Goal: Task Accomplishment & Management: Complete application form

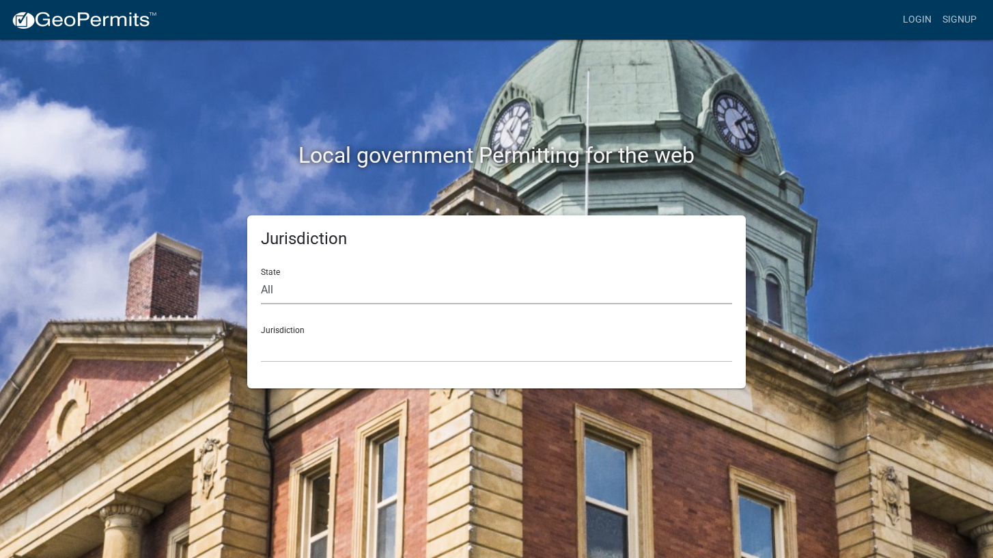
click at [327, 291] on select "All [US_STATE] [US_STATE] [US_STATE] [US_STATE] [US_STATE] [US_STATE] [US_STATE…" at bounding box center [496, 290] width 471 height 28
select select "[US_STATE]"
click at [261, 276] on select "All [US_STATE] [US_STATE] [US_STATE] [US_STATE] [US_STATE] [US_STATE] [US_STATE…" at bounding box center [496, 290] width 471 height 28
click at [332, 350] on select "City of [GEOGRAPHIC_DATA], [US_STATE] City of [GEOGRAPHIC_DATA], [US_STATE] Cit…" at bounding box center [496, 348] width 471 height 28
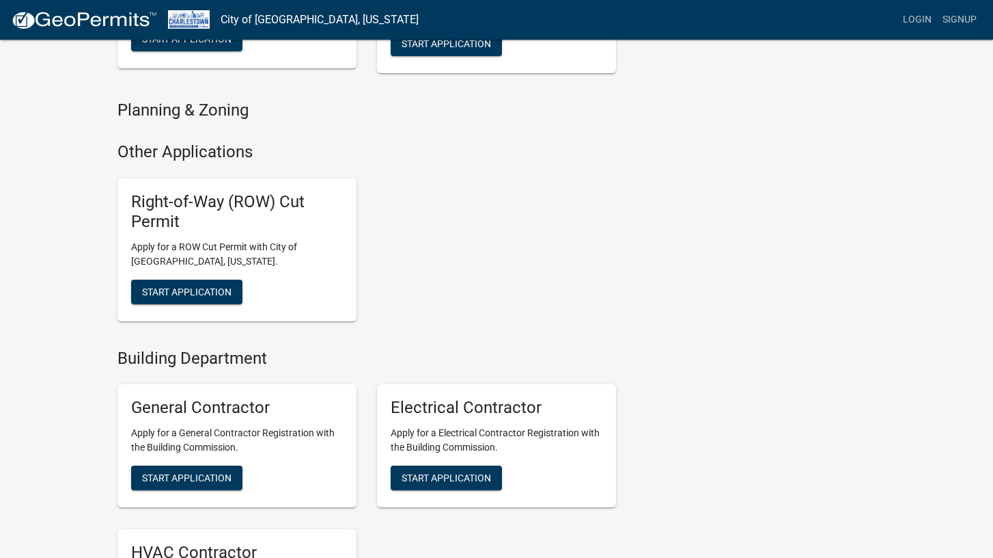
scroll to position [1081, 0]
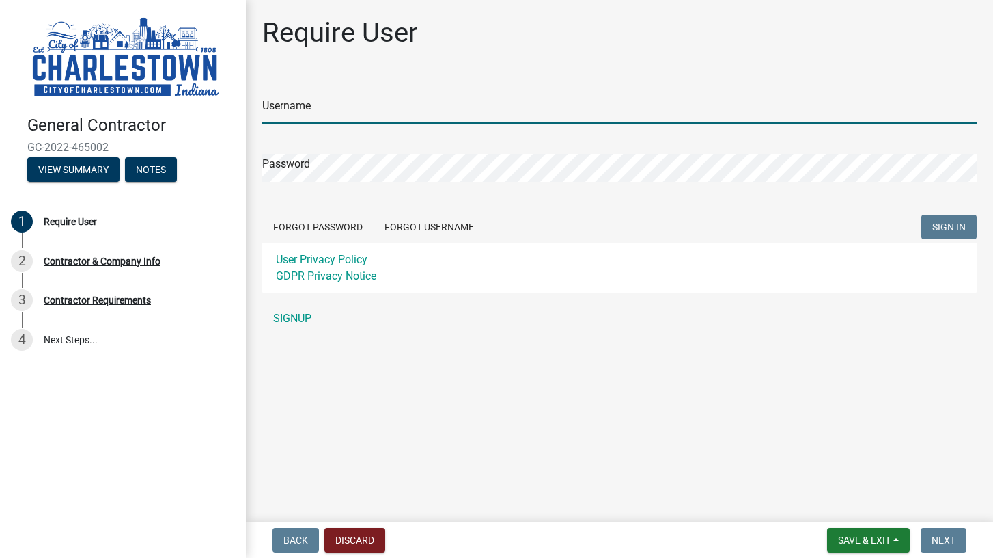
click at [335, 104] on input "Username" at bounding box center [619, 110] width 715 height 28
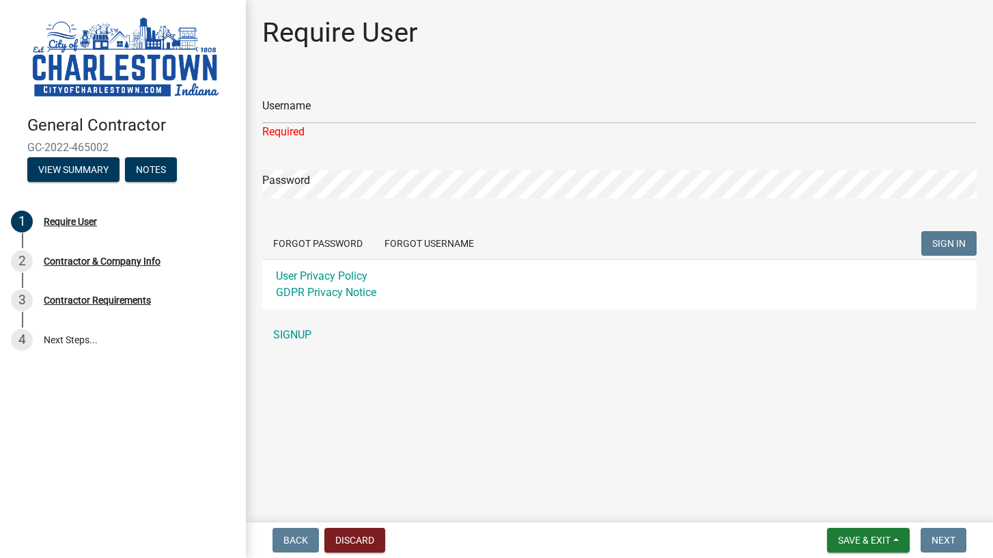
click at [305, 318] on div "Username Required Password Forgot Password Forgot Username SIGN IN User Privacy…" at bounding box center [619, 213] width 715 height 272
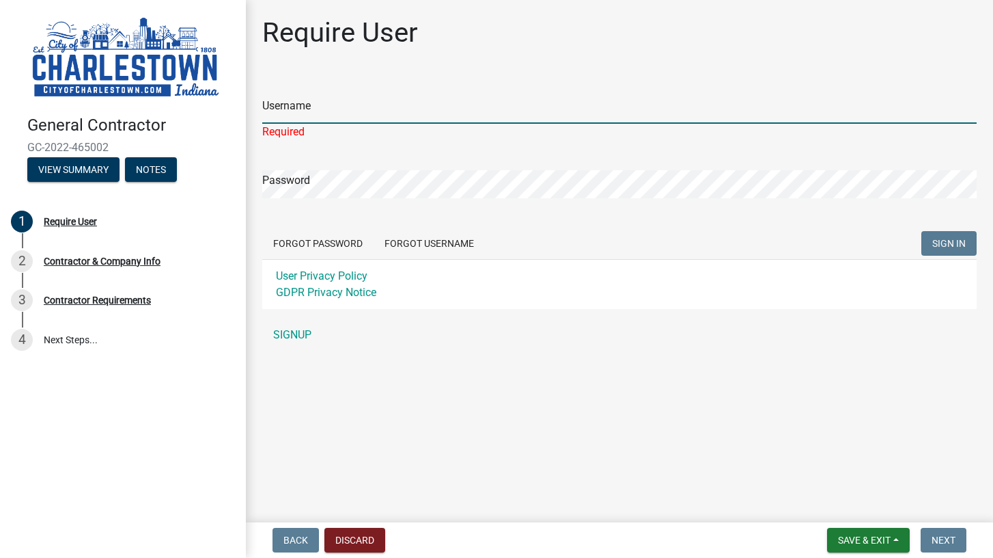
click at [320, 112] on input "Username" at bounding box center [619, 110] width 715 height 28
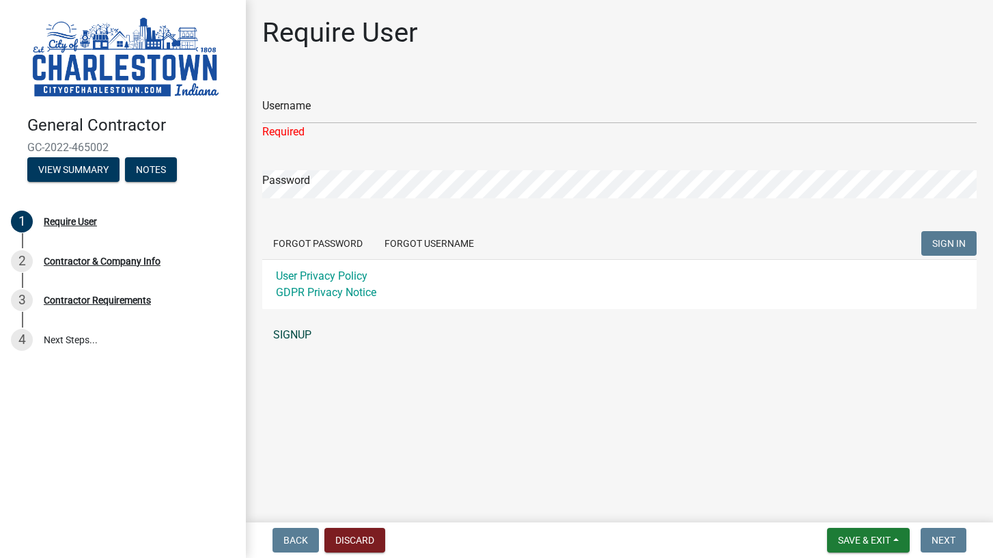
click at [276, 334] on link "SIGNUP" at bounding box center [619, 334] width 715 height 27
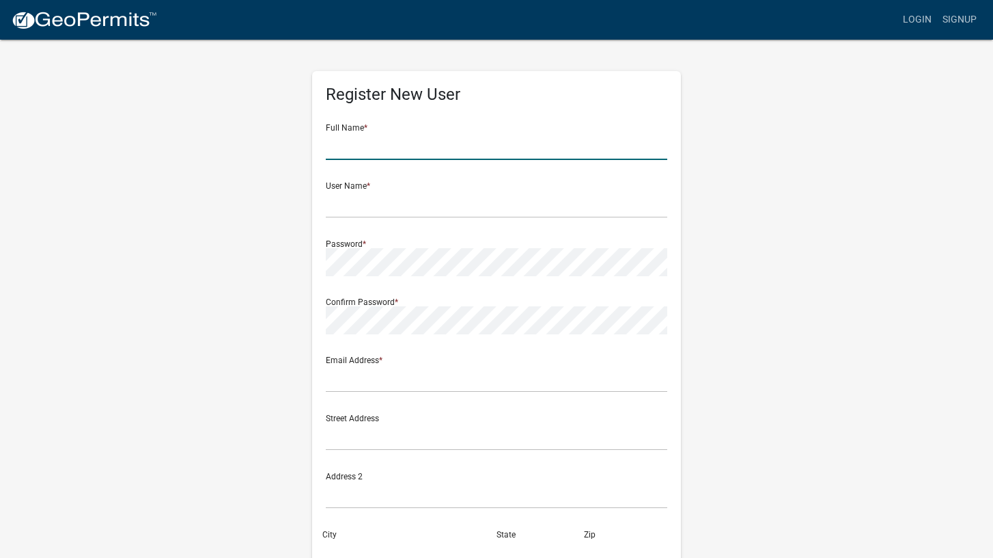
click at [389, 156] on input "text" at bounding box center [497, 146] width 342 height 28
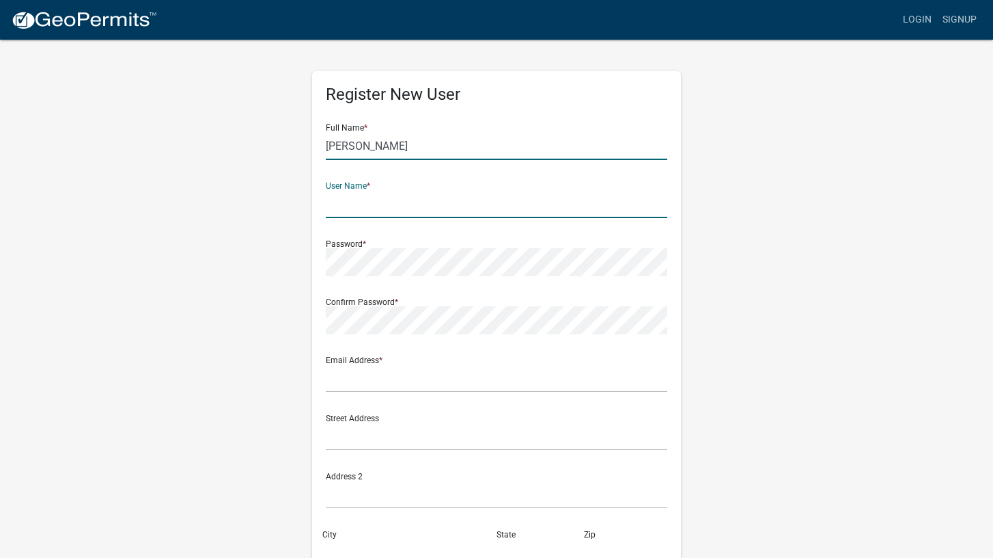
click at [447, 145] on input "[PERSON_NAME]" at bounding box center [497, 146] width 342 height 28
type input "[PERSON_NAME]"
click at [344, 212] on input "text" at bounding box center [497, 204] width 342 height 28
type input "reformedrenovations"
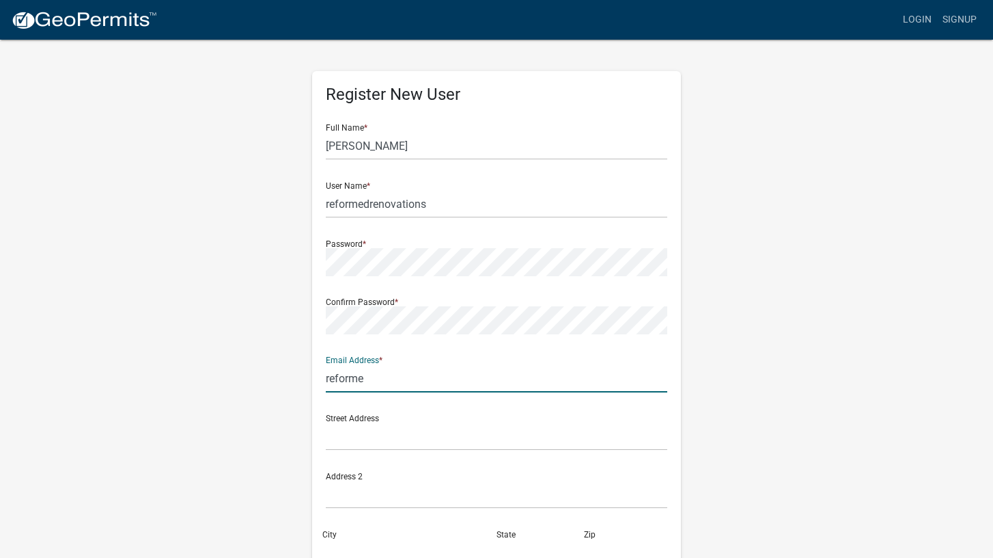
type input "[EMAIL_ADDRESS][DOMAIN_NAME]"
click at [376, 435] on input "text" at bounding box center [497, 436] width 342 height 28
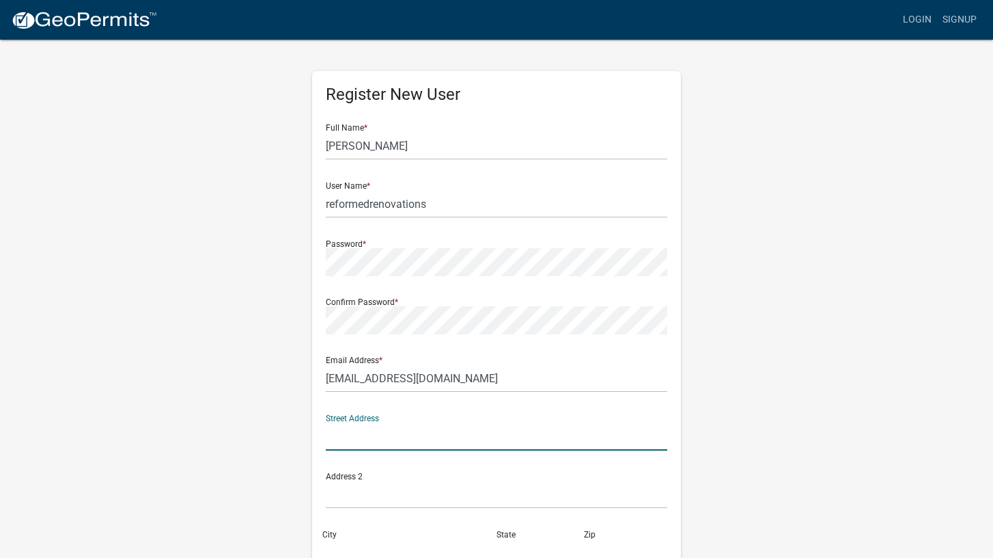
type input "[STREET_ADDRESS]"
type input "[GEOGRAPHIC_DATA]"
type input "IN"
type input "47150"
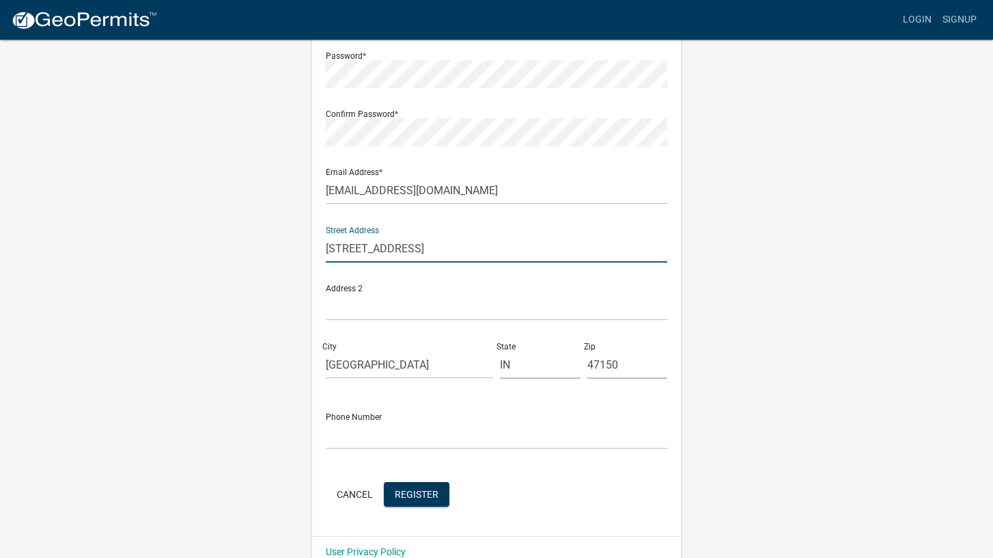
scroll to position [212, 0]
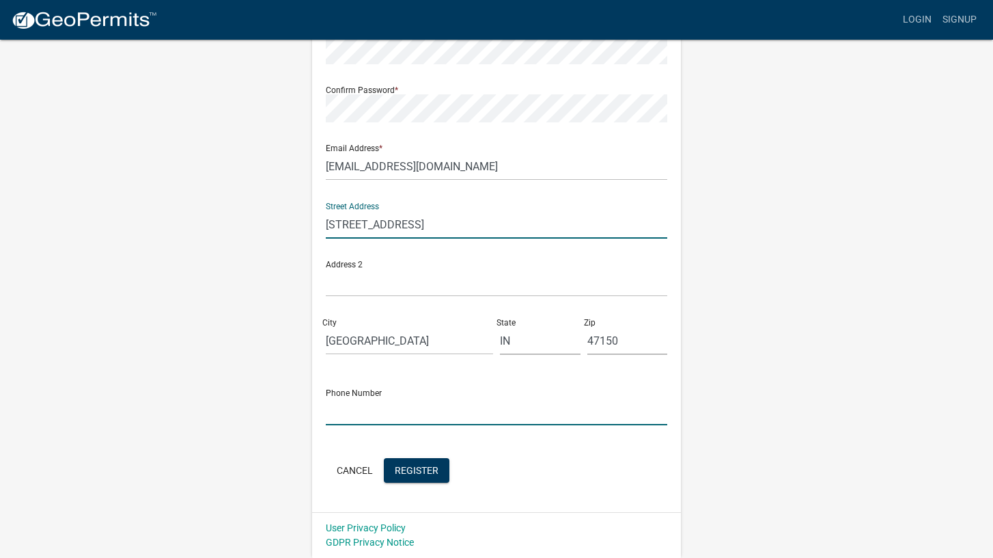
click at [374, 410] on input "text" at bounding box center [497, 411] width 342 height 28
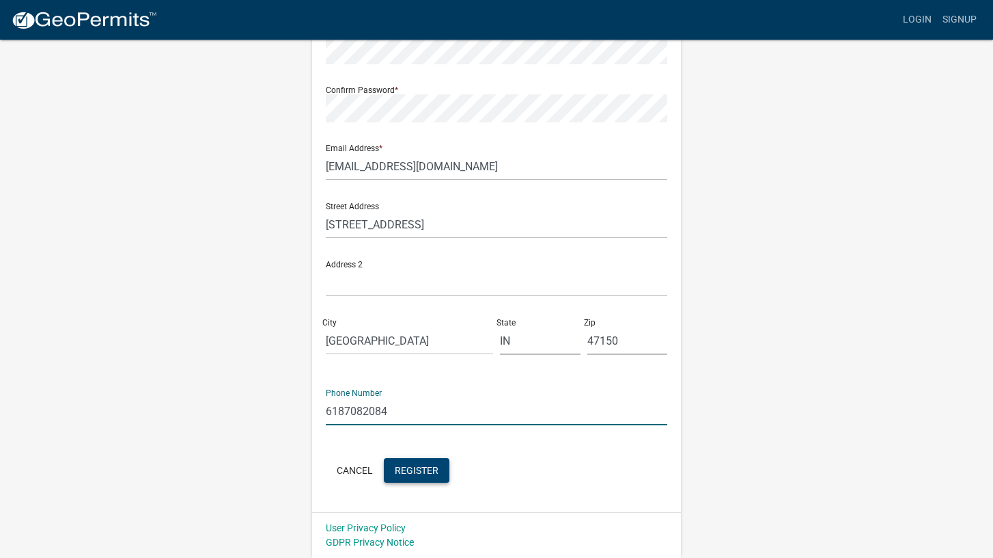
type input "6187082084"
click at [408, 465] on span "Register" at bounding box center [417, 469] width 44 height 11
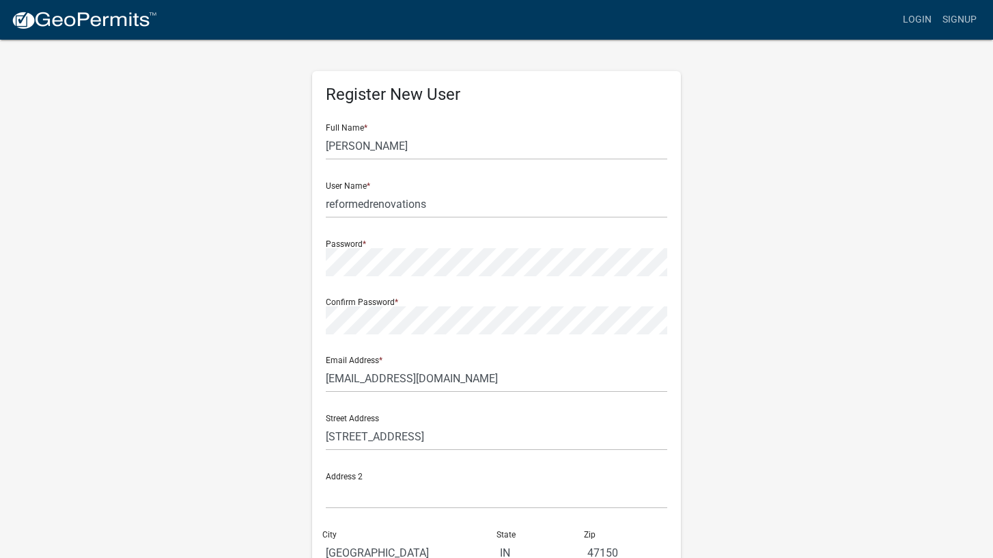
scroll to position [14, 0]
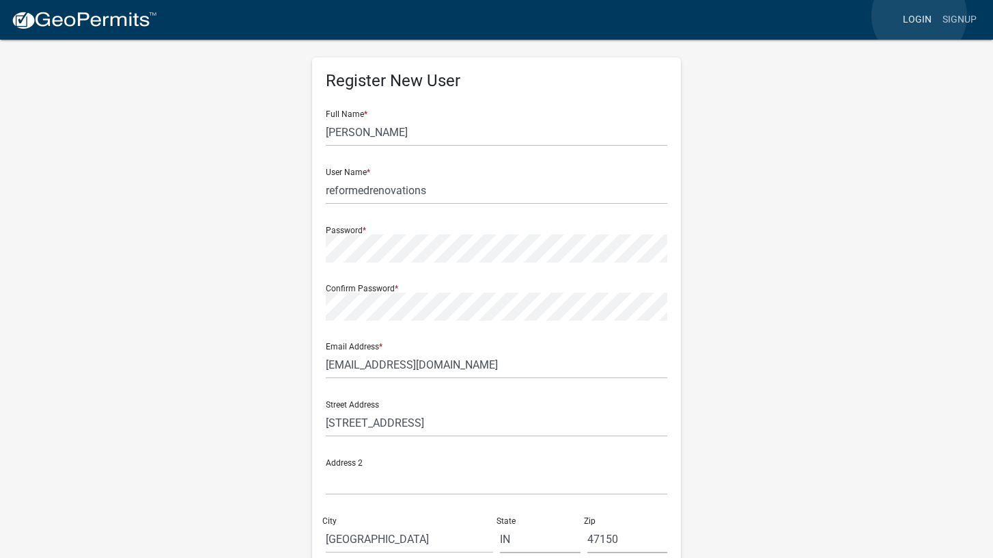
click at [920, 16] on link "Login" at bounding box center [918, 20] width 40 height 26
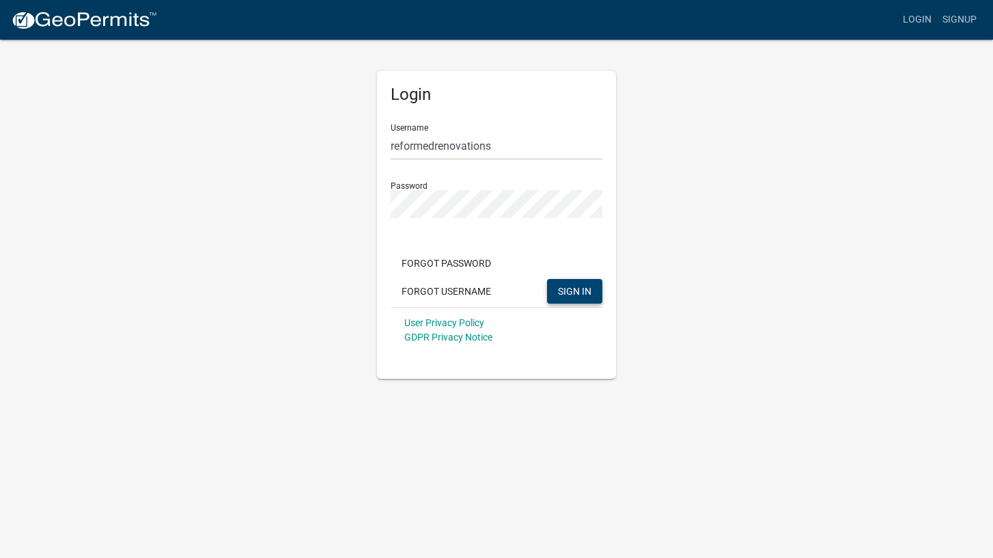
click at [582, 298] on button "SIGN IN" at bounding box center [574, 291] width 55 height 25
click at [305, 274] on div "Login Username reformedrenovations Password Forgot Password Forgot Username SIG…" at bounding box center [496, 208] width 779 height 340
click at [582, 288] on span "SIGN IN" at bounding box center [574, 290] width 33 height 11
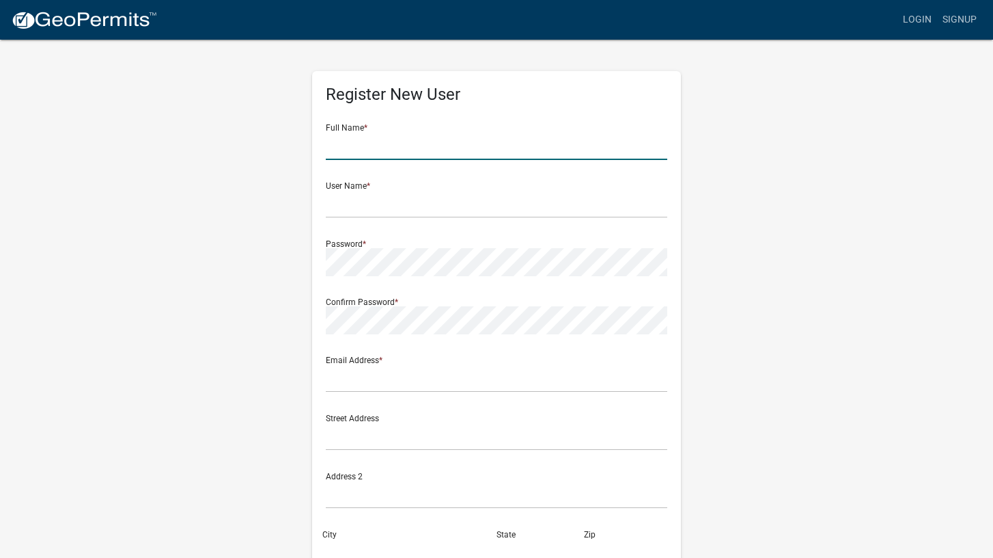
click at [375, 139] on input "text" at bounding box center [497, 146] width 342 height 28
type input "dustin"
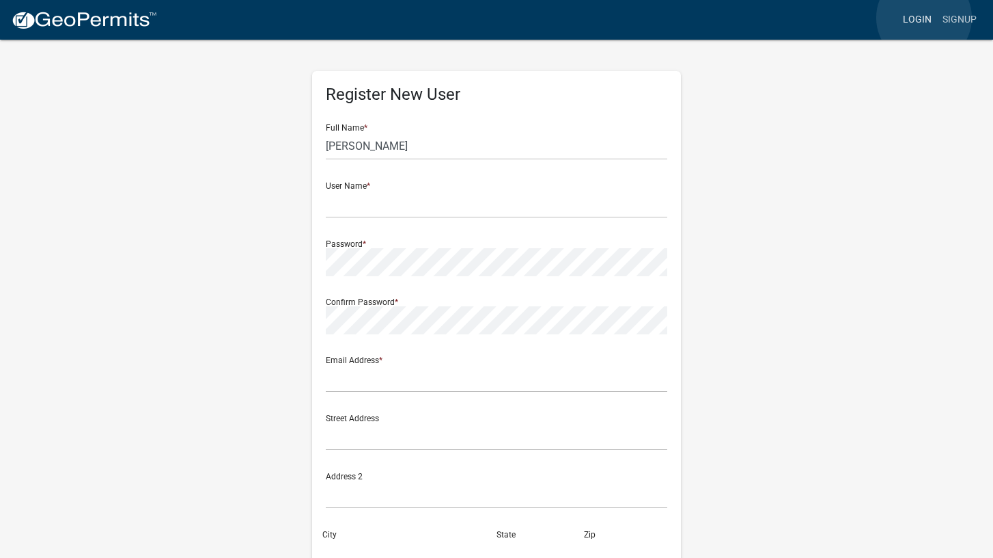
click at [924, 18] on link "Login" at bounding box center [918, 20] width 40 height 26
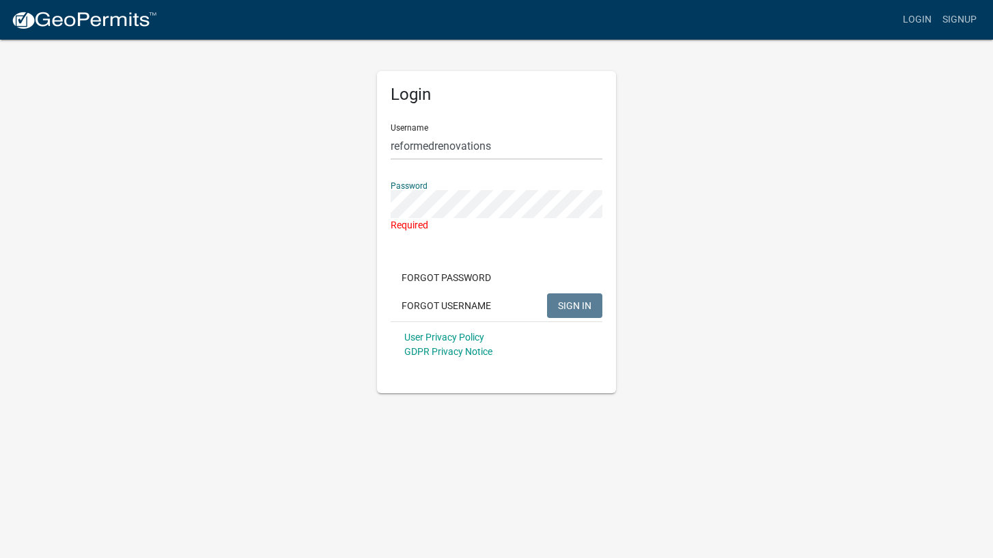
click at [443, 233] on form "Username reformedrenovations Password Required Forgot Password Forgot Username …" at bounding box center [497, 240] width 212 height 254
click at [460, 311] on button "Forgot Username" at bounding box center [446, 305] width 111 height 25
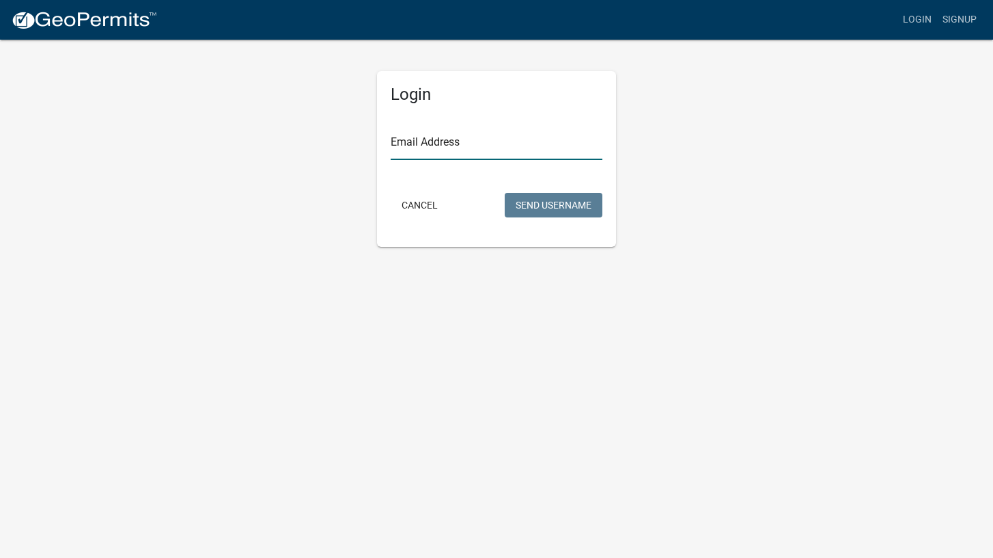
click at [490, 138] on input "Email Address" at bounding box center [497, 146] width 212 height 28
type input "f"
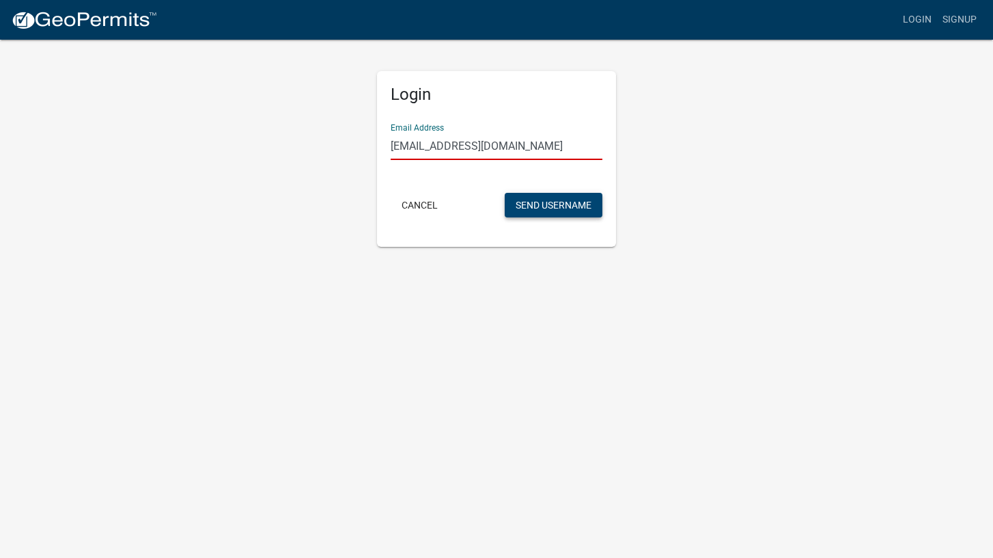
type input "[EMAIL_ADDRESS][DOMAIN_NAME]"
click at [547, 200] on button "Send Username" at bounding box center [554, 205] width 98 height 25
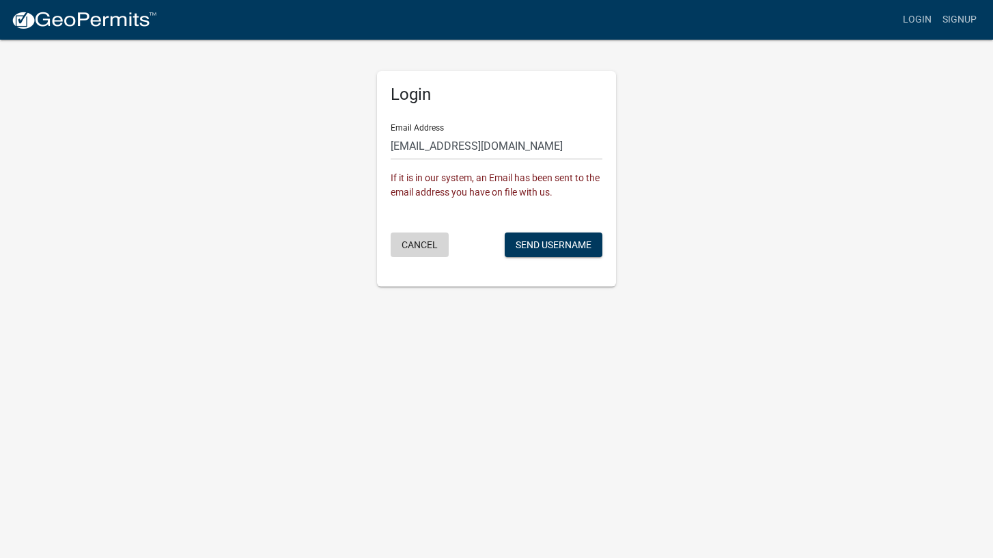
click at [422, 247] on button "Cancel" at bounding box center [420, 244] width 58 height 25
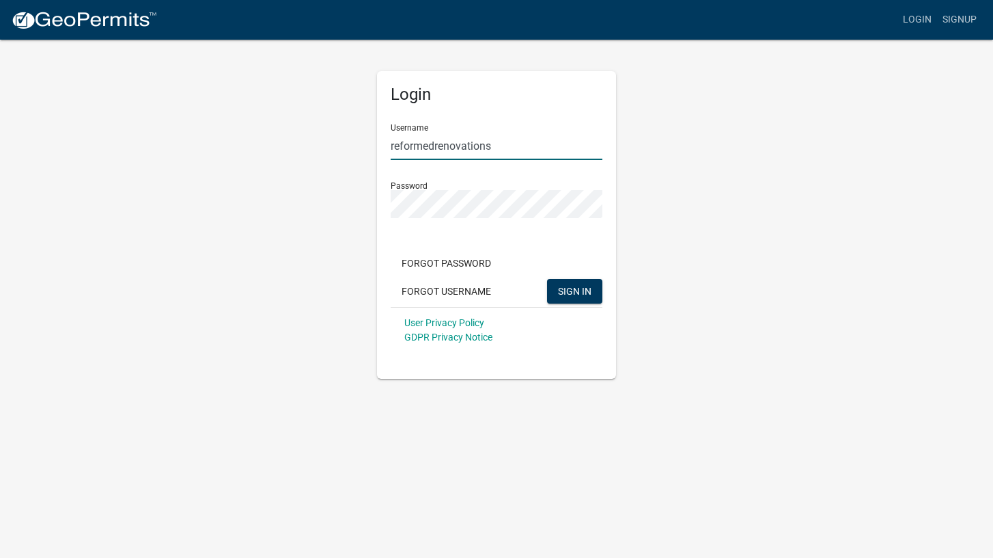
click at [457, 150] on input "reformedrenovations" at bounding box center [497, 146] width 212 height 28
click at [434, 185] on div "Password" at bounding box center [497, 194] width 212 height 47
click at [592, 339] on div "User Privacy Policy GDPR Privacy Notice" at bounding box center [497, 330] width 212 height 46
click at [589, 299] on button "SIGN IN" at bounding box center [574, 291] width 55 height 25
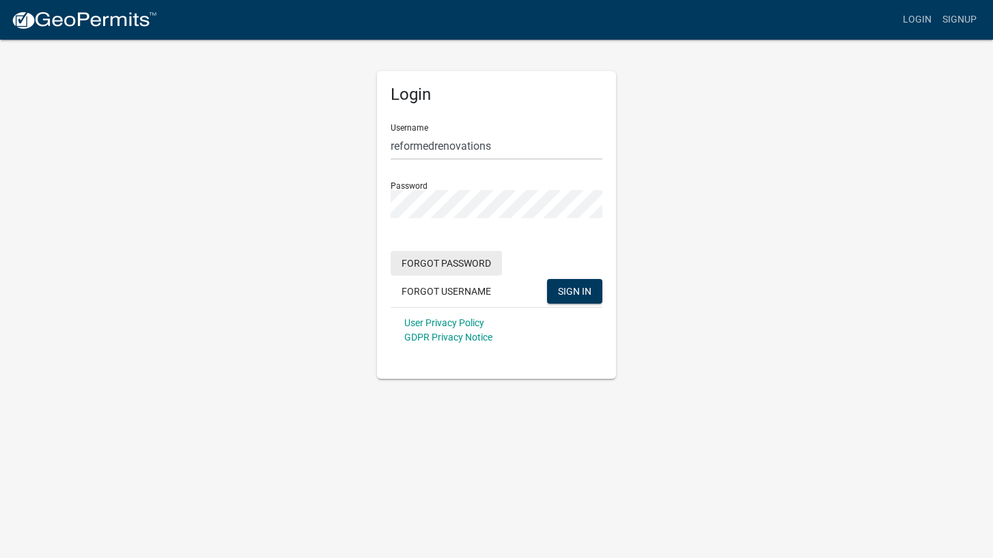
click at [473, 268] on button "Forgot Password" at bounding box center [446, 263] width 111 height 25
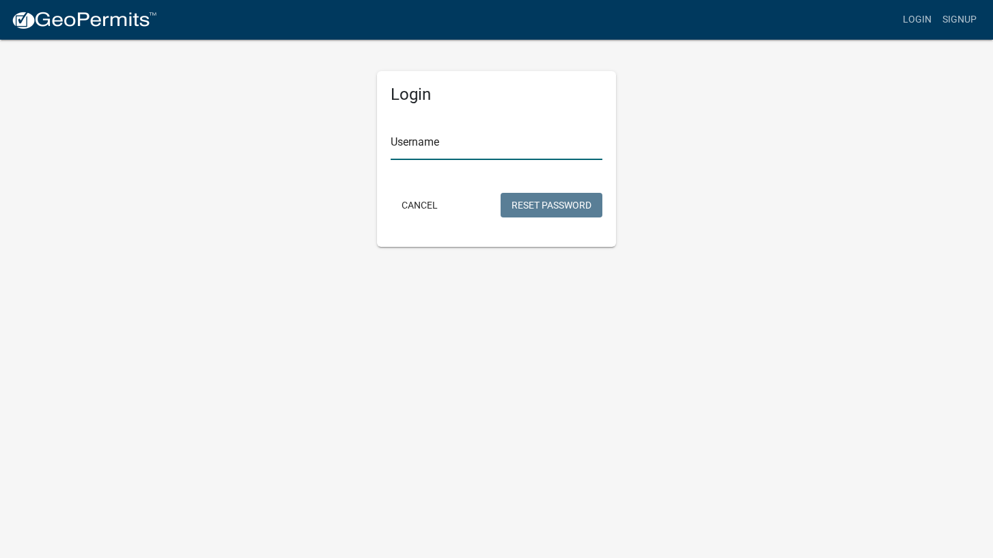
click at [479, 143] on input "Username" at bounding box center [497, 146] width 212 height 28
type input "reformedrenovations"
click at [560, 209] on button "Reset Password" at bounding box center [552, 205] width 102 height 25
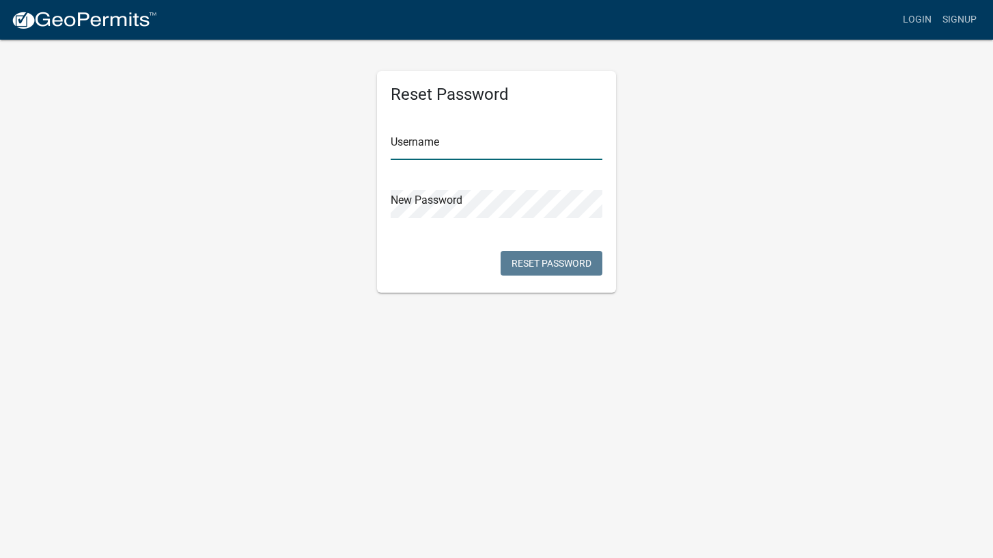
type input "reformedrenovations"
click at [488, 152] on input "reformedrenovations" at bounding box center [497, 146] width 212 height 28
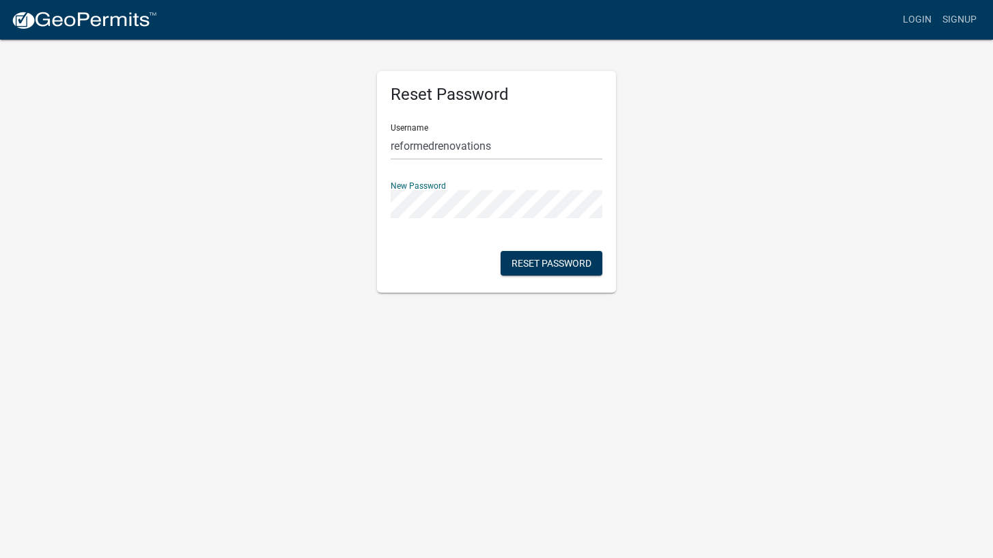
click at [439, 273] on div "Reset Password Username reformedrenovations New Password Reset Password" at bounding box center [496, 181] width 239 height 221
click at [531, 270] on button "Reset Password" at bounding box center [552, 263] width 102 height 25
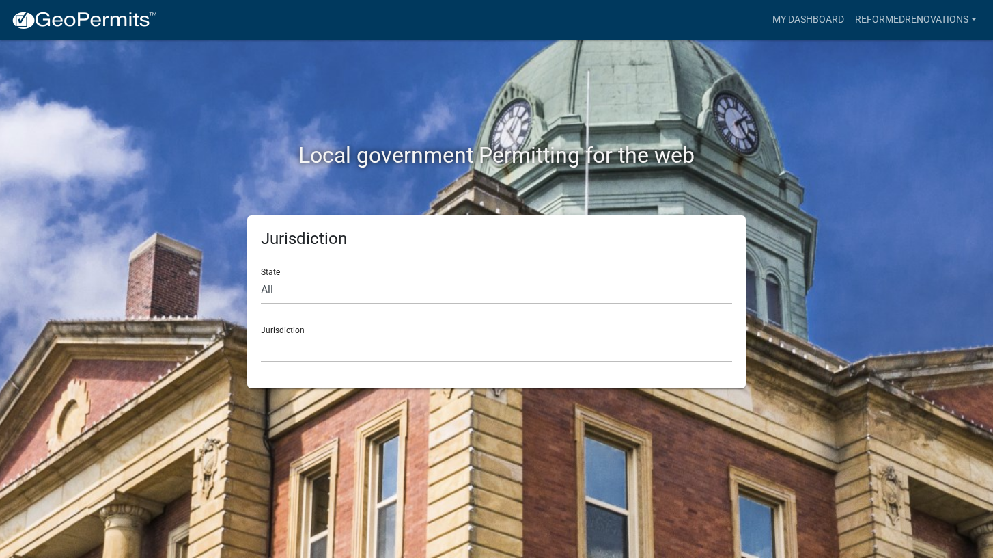
click at [420, 285] on select "All [US_STATE] [US_STATE] [US_STATE] [US_STATE] [US_STATE] [US_STATE] [US_STATE…" at bounding box center [496, 290] width 471 height 28
select select "[US_STATE]"
click at [261, 276] on select "All [US_STATE] [US_STATE] [US_STATE] [US_STATE] [US_STATE] [US_STATE] [US_STATE…" at bounding box center [496, 290] width 471 height 28
click at [378, 348] on select "City of [GEOGRAPHIC_DATA], [US_STATE] City of [GEOGRAPHIC_DATA], [US_STATE] Cit…" at bounding box center [496, 348] width 471 height 28
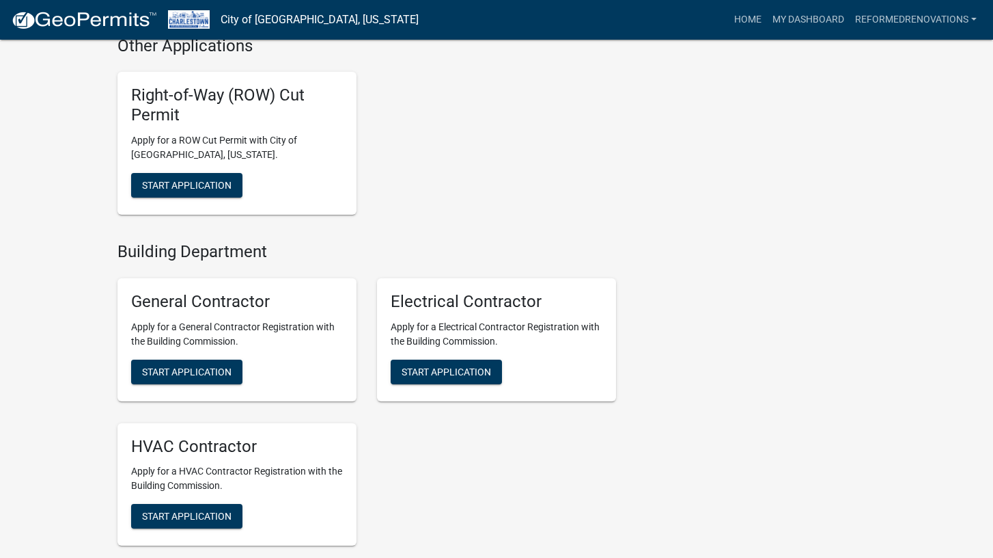
scroll to position [1591, 0]
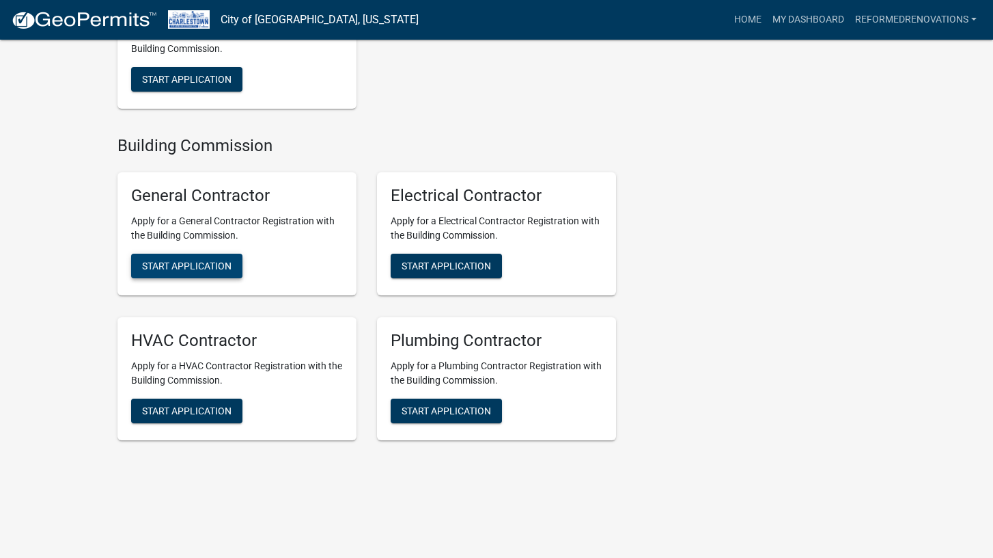
click at [178, 256] on button "Start Application" at bounding box center [186, 265] width 111 height 25
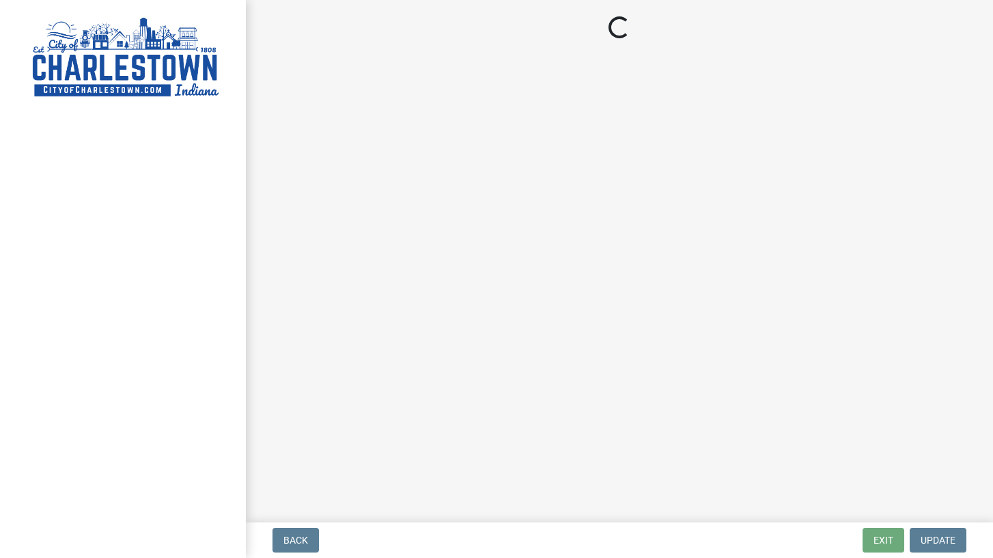
select select "IN"
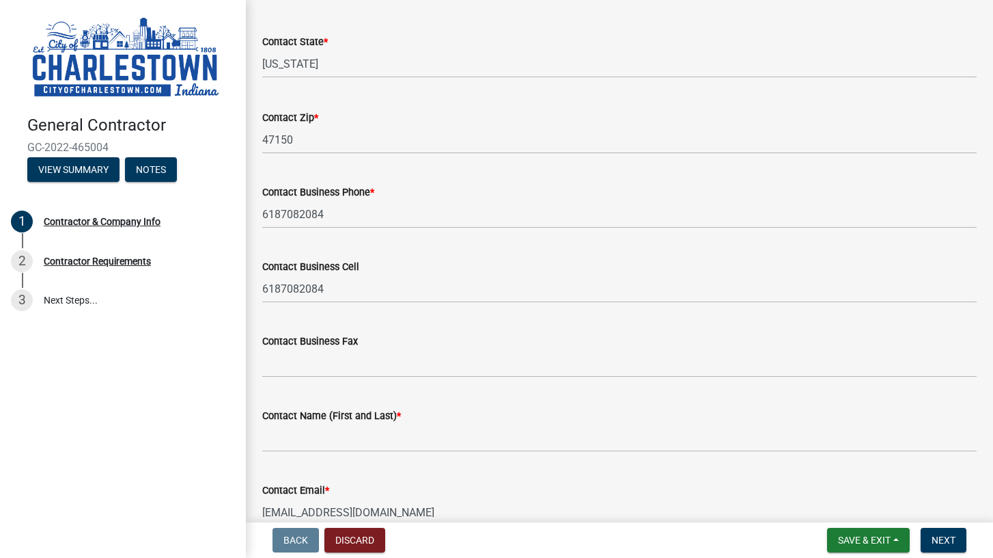
scroll to position [450, 0]
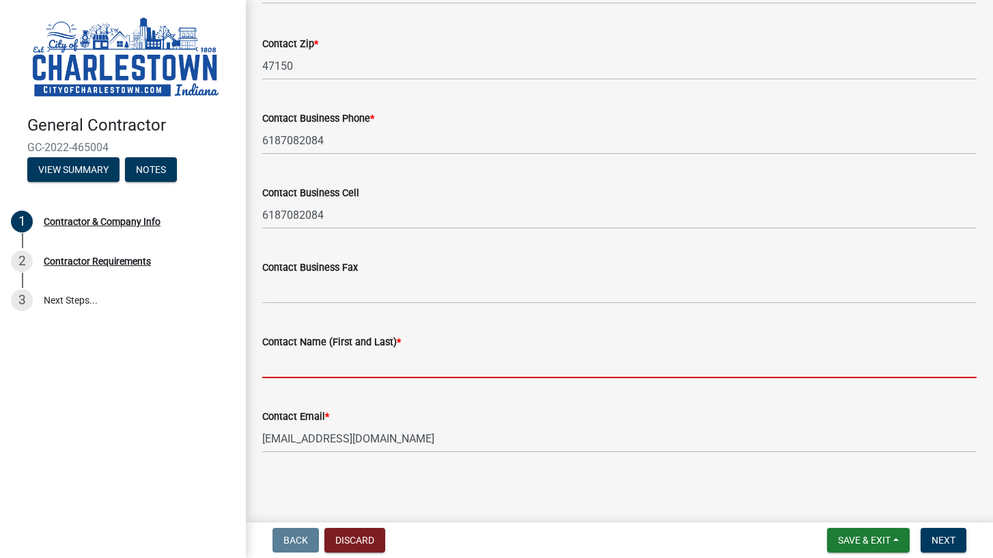
click at [350, 369] on input "Contact Name (First and Last) *" at bounding box center [619, 364] width 715 height 28
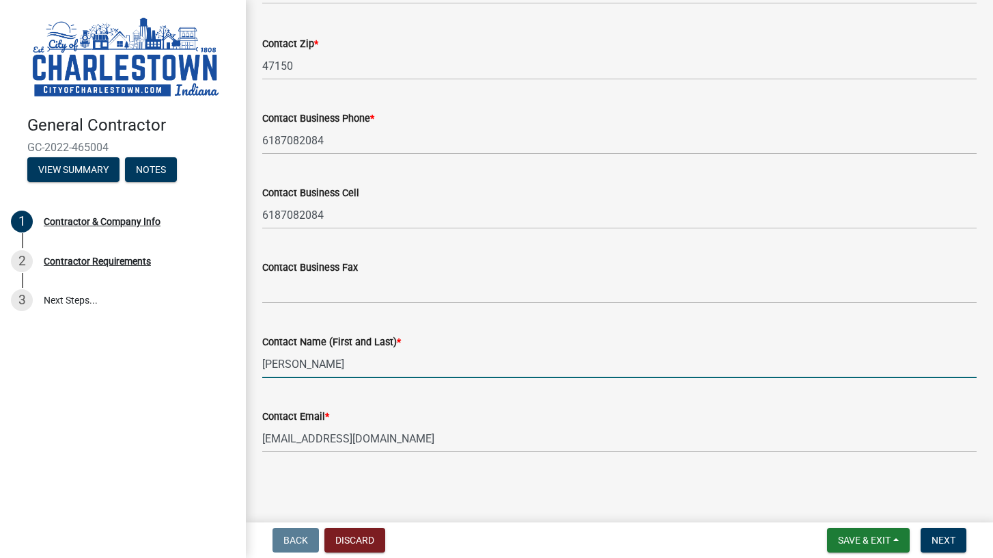
type input "[PERSON_NAME]"
click at [510, 403] on div "Contact Email * [EMAIL_ADDRESS][DOMAIN_NAME]" at bounding box center [619, 421] width 715 height 64
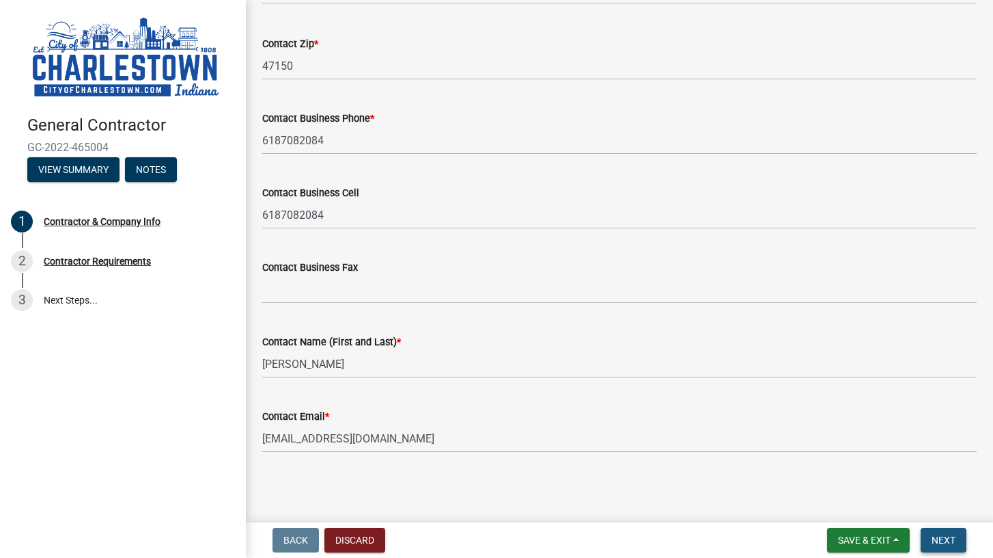
click at [949, 542] on span "Next" at bounding box center [944, 539] width 24 height 11
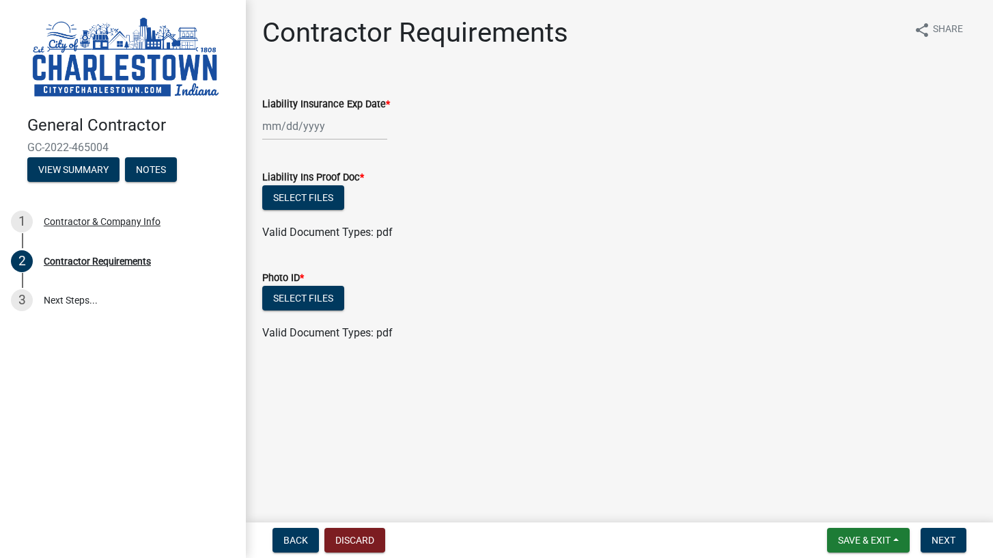
click at [361, 176] on span "*" at bounding box center [362, 177] width 4 height 12
click at [273, 121] on div at bounding box center [324, 126] width 125 height 28
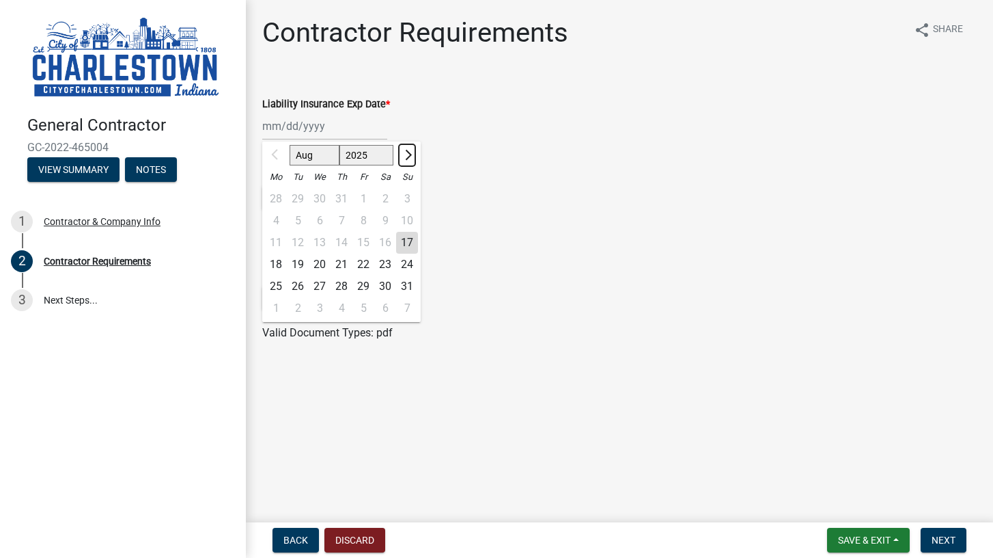
click at [410, 159] on button "Next month" at bounding box center [407, 155] width 16 height 22
select select "9"
click at [411, 264] on div "28" at bounding box center [407, 264] width 22 height 22
type input "[DATE]"
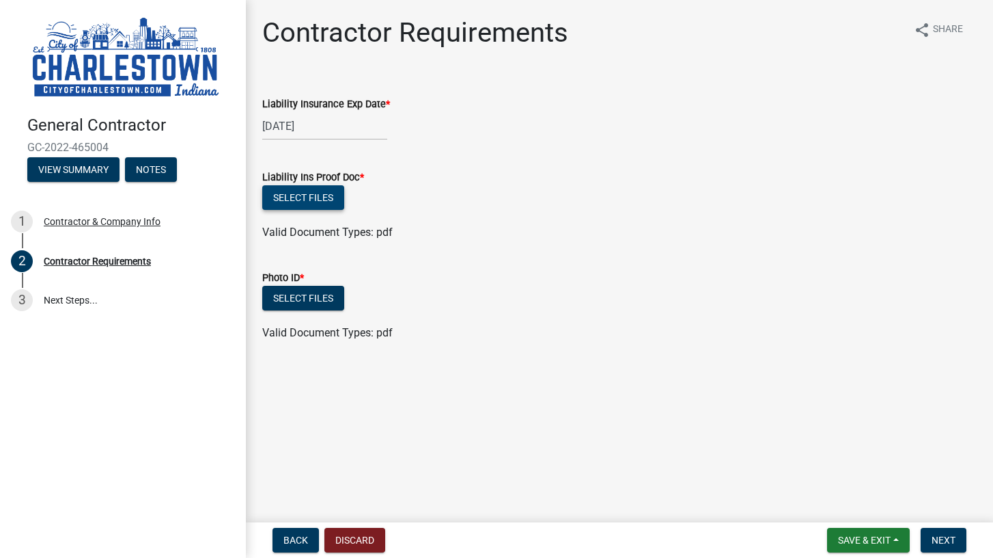
click at [312, 201] on button "Select files" at bounding box center [303, 197] width 82 height 25
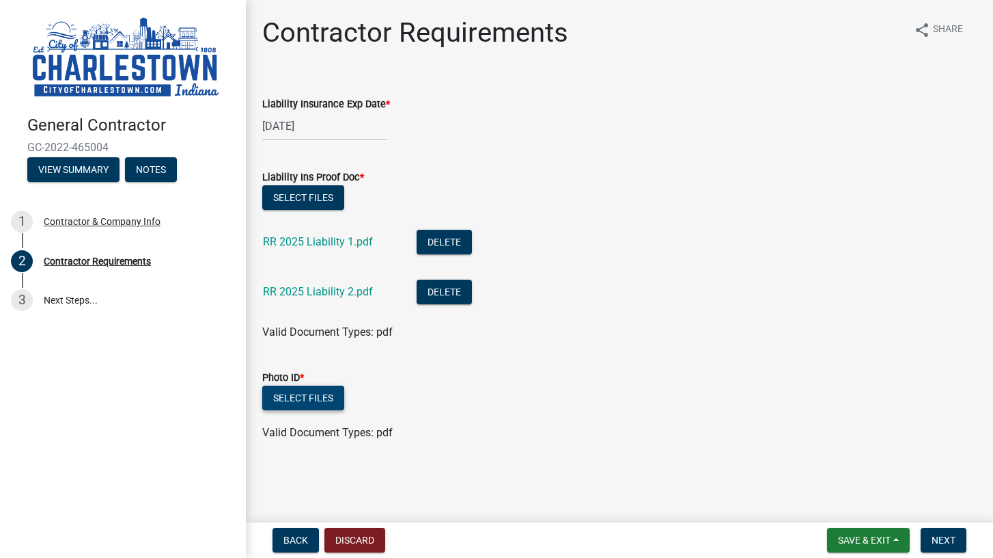
click at [301, 389] on button "Select files" at bounding box center [303, 397] width 82 height 25
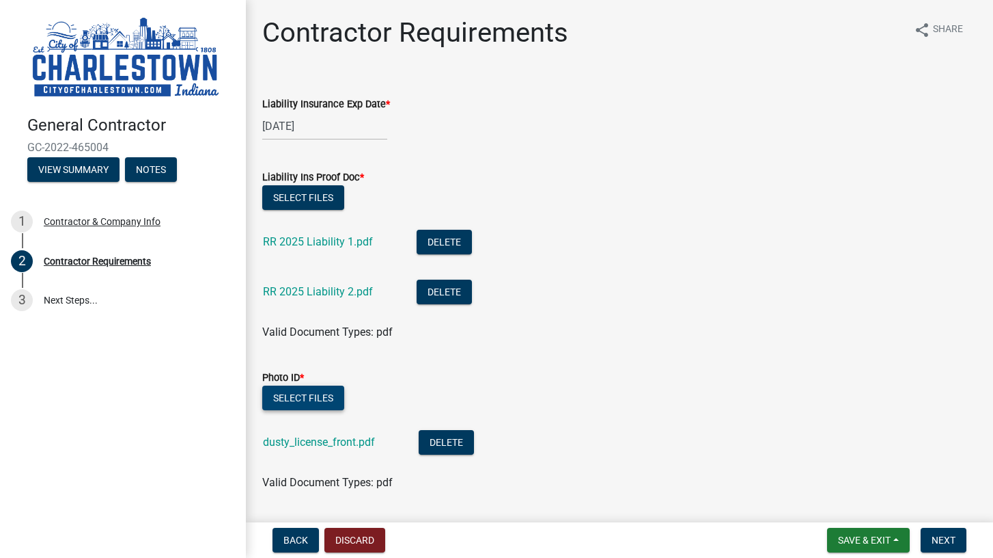
click at [312, 394] on button "Select files" at bounding box center [303, 397] width 82 height 25
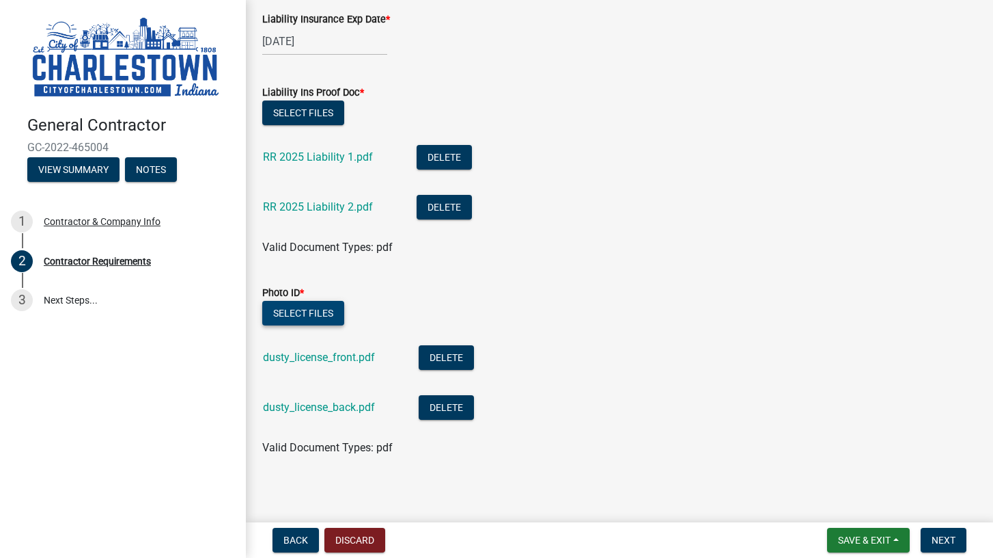
scroll to position [90, 0]
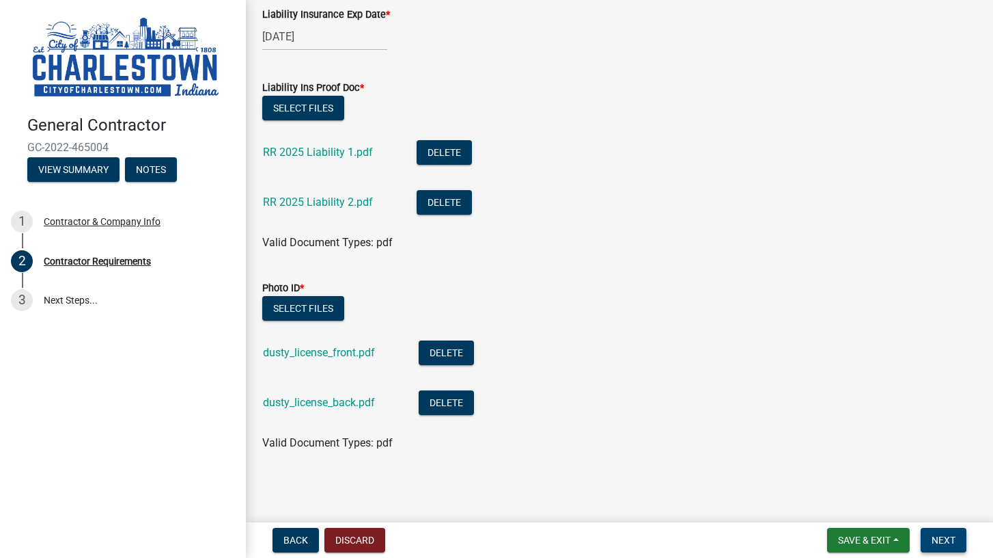
click at [929, 538] on button "Next" at bounding box center [944, 539] width 46 height 25
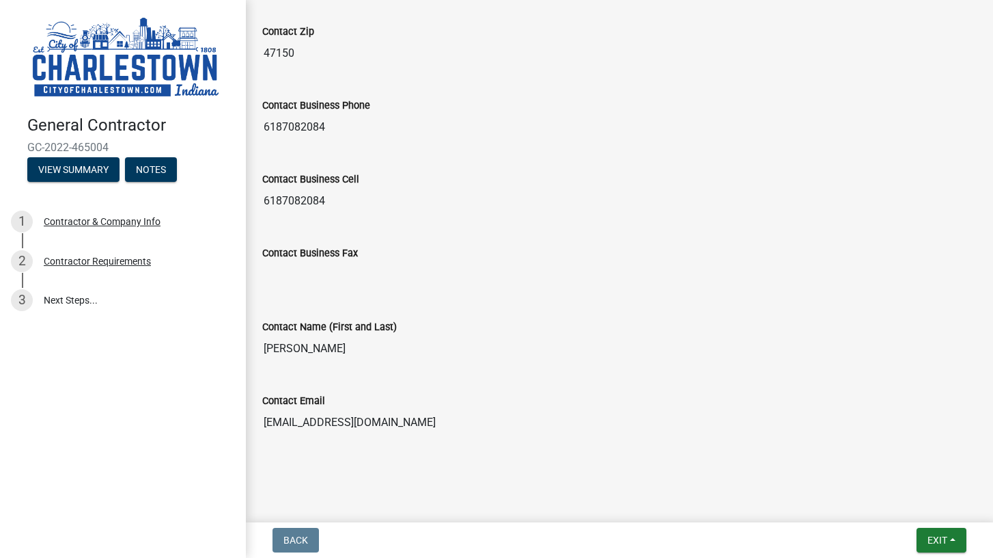
scroll to position [0, 0]
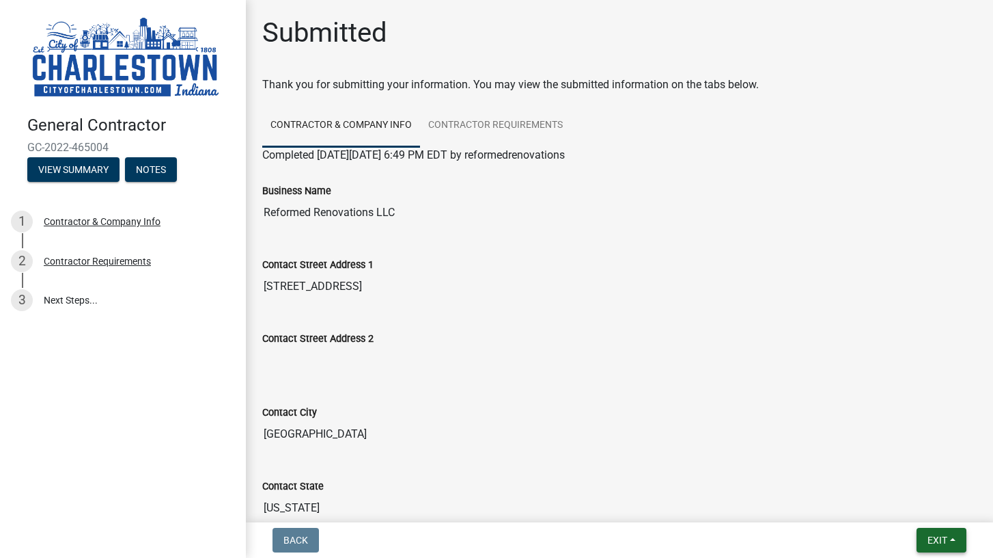
click at [938, 540] on span "Exit" at bounding box center [938, 539] width 20 height 11
click at [903, 501] on button "Save & Exit" at bounding box center [912, 504] width 109 height 33
